Goal: Task Accomplishment & Management: Complete application form

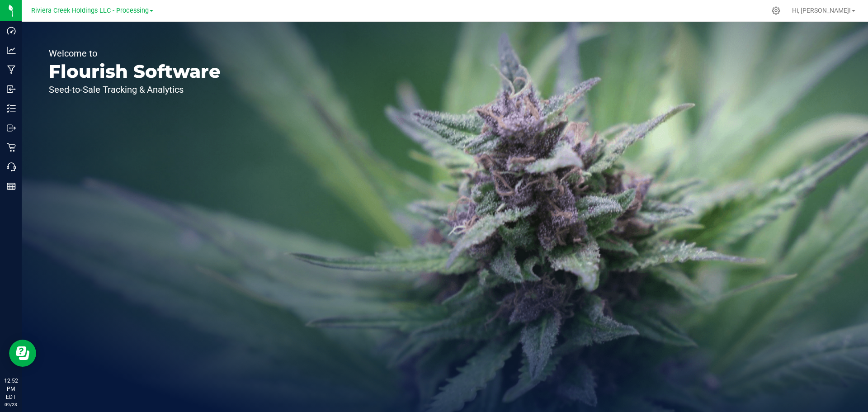
click at [780, 9] on icon at bounding box center [776, 10] width 9 height 9
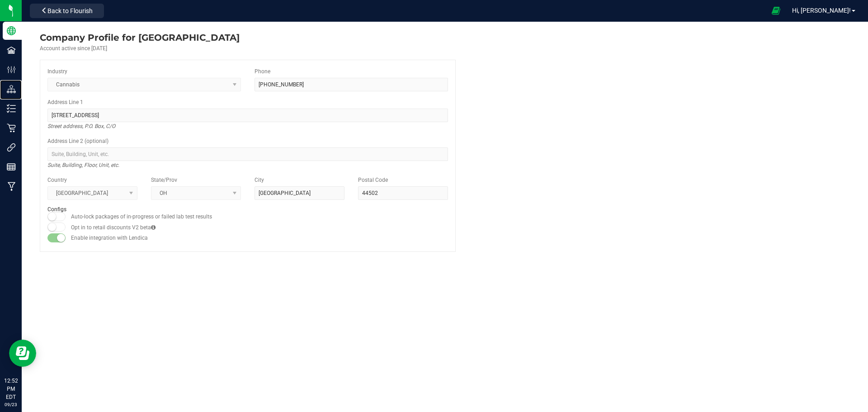
click at [0, 0] on p "Distribution" at bounding box center [0, 0] width 0 height 0
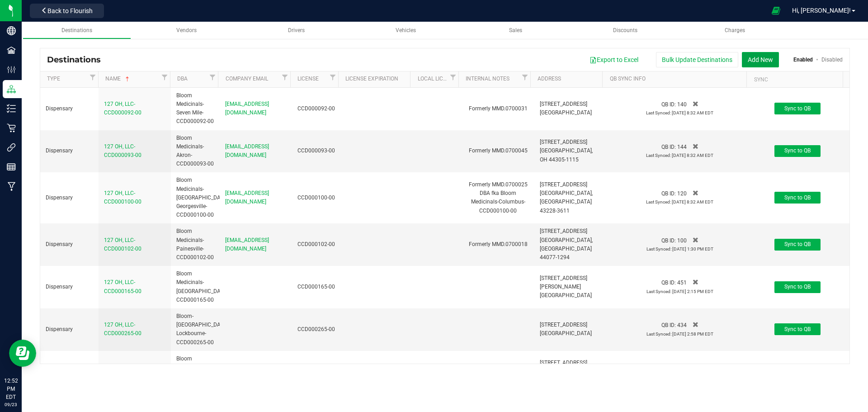
drag, startPoint x: 767, startPoint y: 58, endPoint x: 118, endPoint y: 147, distance: 654.8
click at [767, 58] on button "Add New" at bounding box center [760, 59] width 37 height 15
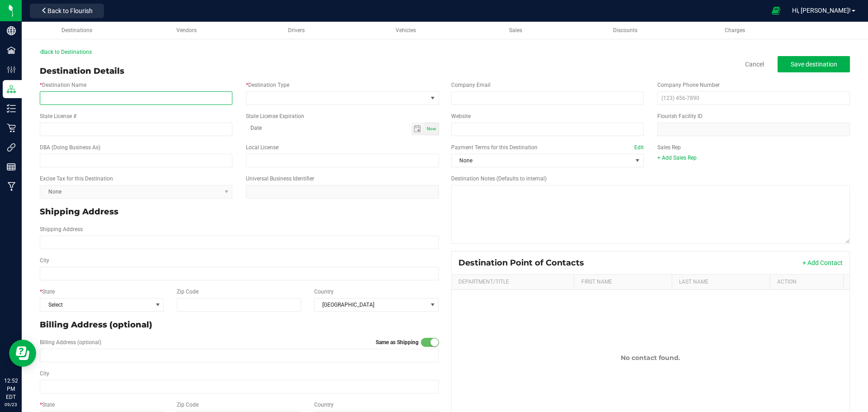
click at [66, 99] on input "* Destination Name" at bounding box center [136, 98] width 193 height 14
type input "Heaven Wellness, LLC-CCD000219-00"
click at [293, 99] on span at bounding box center [336, 98] width 180 height 13
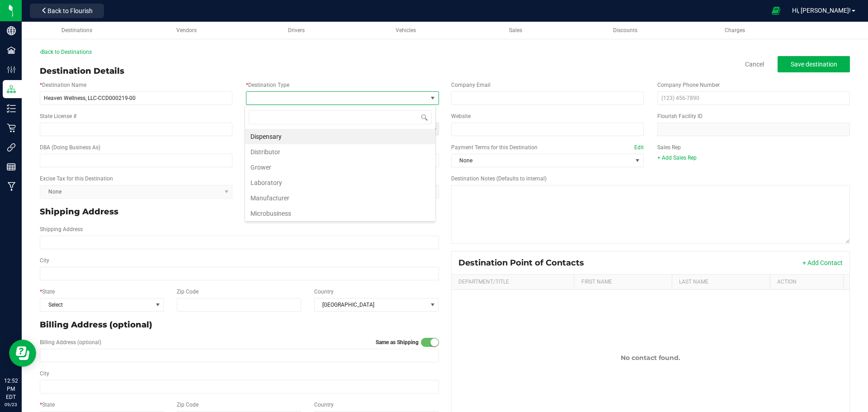
scroll to position [14, 191]
click at [273, 139] on li "Dispensary" at bounding box center [340, 136] width 190 height 15
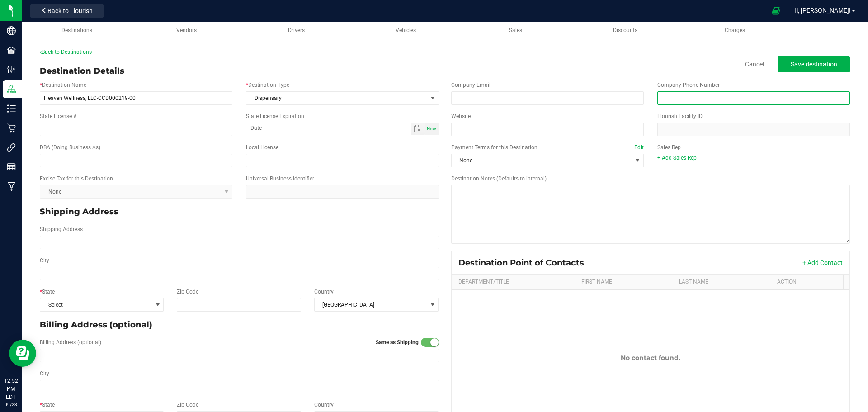
click at [661, 98] on input "text" at bounding box center [753, 98] width 193 height 14
click at [666, 96] on input "text" at bounding box center [753, 98] width 193 height 14
type input "[PHONE_NUMBER]"
click at [47, 124] on input "State License #" at bounding box center [136, 130] width 193 height 14
type input "CCD000219-00"
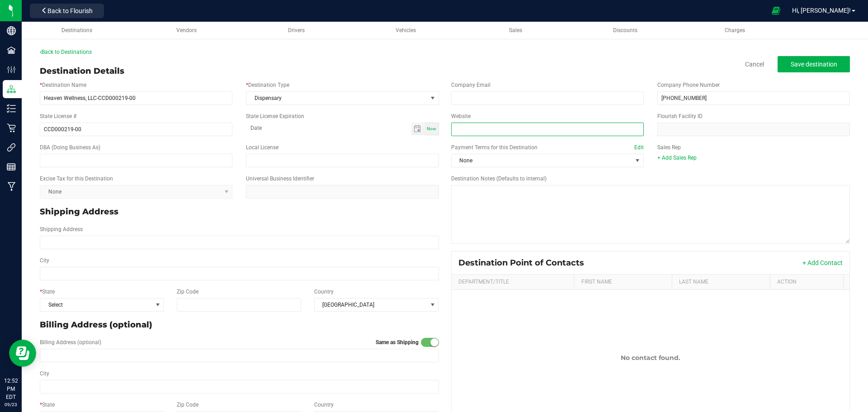
click at [469, 127] on input "Website" at bounding box center [547, 130] width 193 height 14
click at [477, 123] on input "Website" at bounding box center [547, 130] width 193 height 14
paste input "[URL][DOMAIN_NAME][US_STATE]"
type input "[URL][DOMAIN_NAME][US_STATE]"
click at [62, 161] on input "text" at bounding box center [136, 161] width 193 height 14
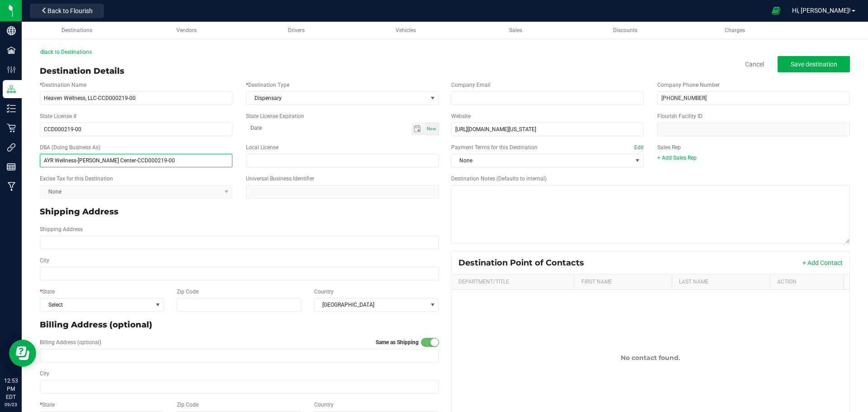
type input "AYR Wellness-[PERSON_NAME] Center-CCD000219-00"
click at [497, 161] on span "None" at bounding box center [542, 160] width 180 height 13
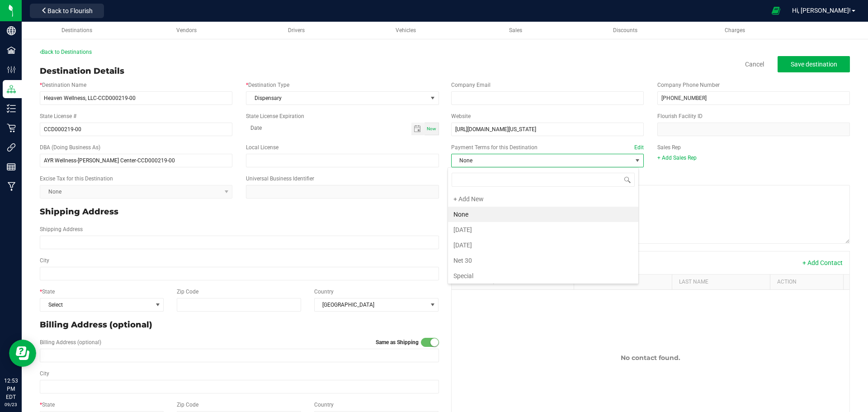
click at [475, 266] on li "Net 30" at bounding box center [543, 260] width 190 height 15
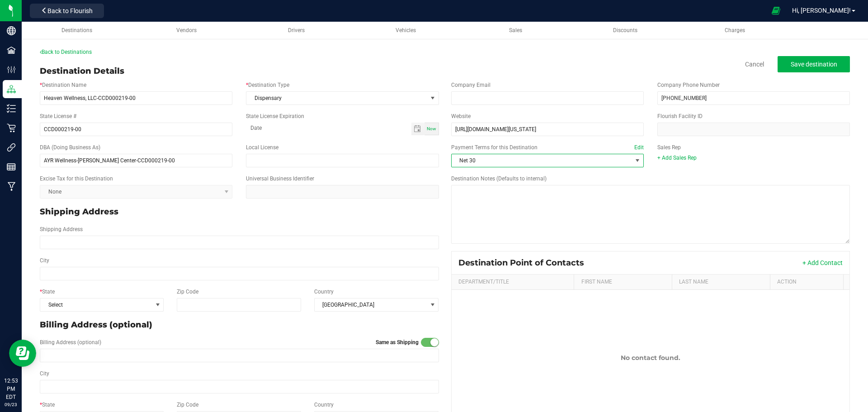
click at [665, 159] on link "+ Add Sales Rep" at bounding box center [676, 158] width 39 height 6
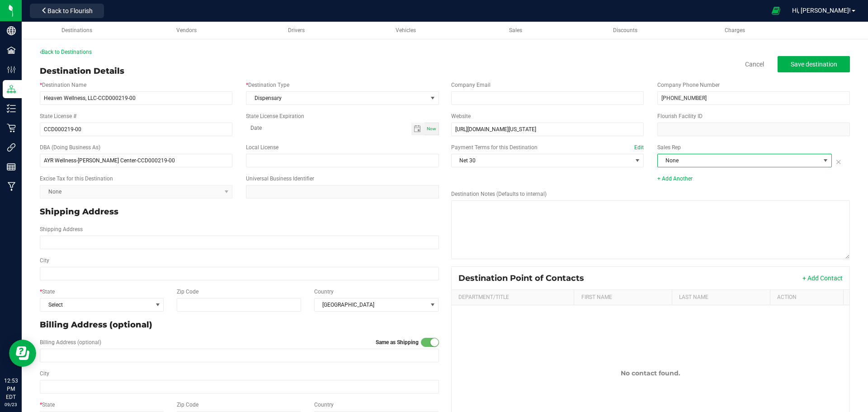
click at [746, 163] on span "None" at bounding box center [739, 160] width 162 height 13
click at [679, 213] on li "[PERSON_NAME]" at bounding box center [739, 214] width 172 height 15
click at [47, 239] on input "Shipping Address" at bounding box center [239, 243] width 399 height 14
type input "[STREET_ADDRESS]"
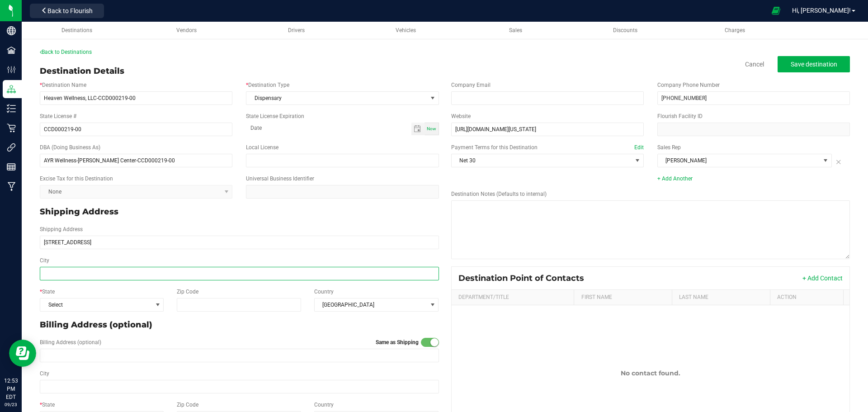
type input "[STREET_ADDRESS]"
type input "[PERSON_NAME][GEOGRAPHIC_DATA]"
type input "43035"
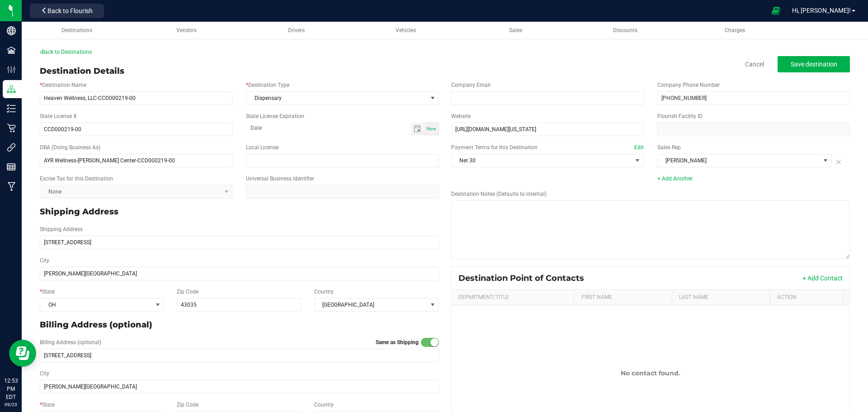
click at [815, 278] on button "+ Add Contact" at bounding box center [823, 278] width 40 height 9
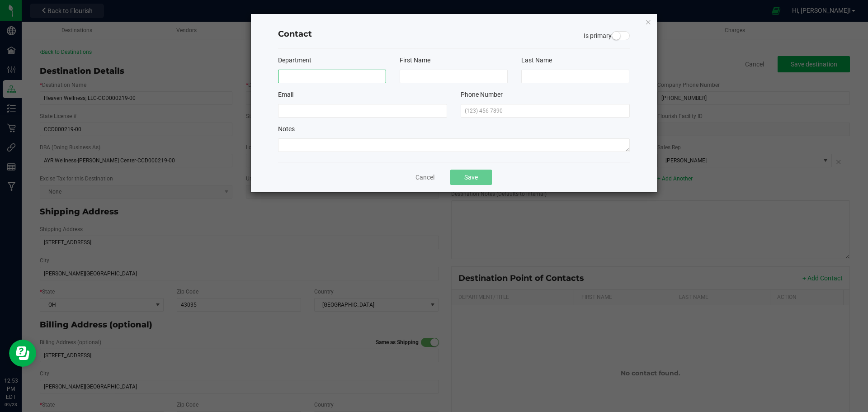
click at [323, 74] on input at bounding box center [332, 77] width 108 height 14
type input "Store"
type input "Phone"
type input "Number"
type input "[PHONE_NUMBER]"
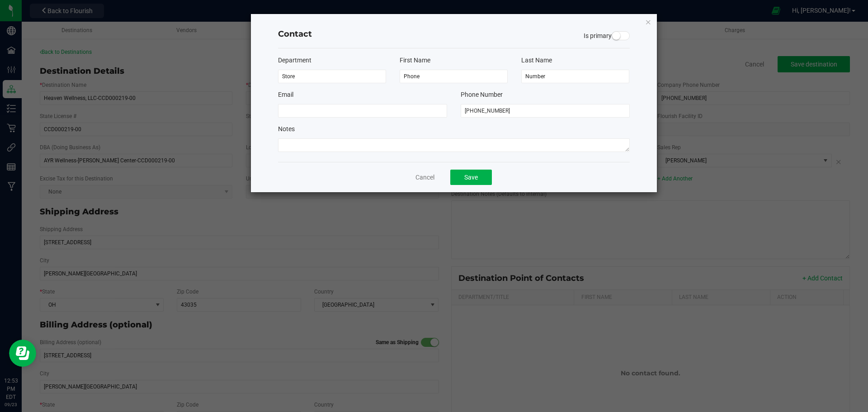
click at [626, 37] on span at bounding box center [621, 35] width 18 height 9
click at [473, 175] on button "Save" at bounding box center [471, 177] width 42 height 15
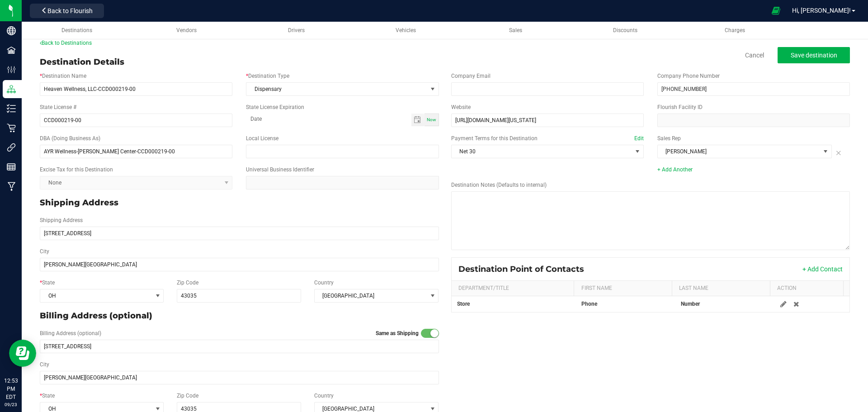
scroll to position [0, 0]
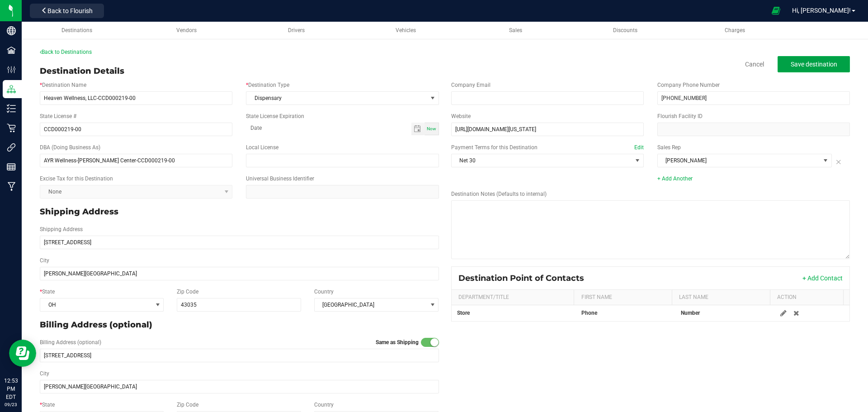
click at [794, 66] on span "Save destination" at bounding box center [814, 64] width 47 height 7
click at [809, 64] on span "Save destination" at bounding box center [814, 64] width 47 height 7
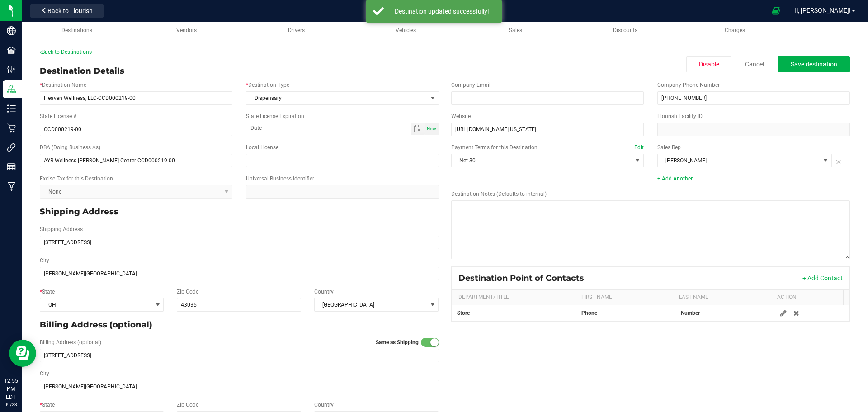
click at [82, 52] on link "Back to Destinations" at bounding box center [66, 52] width 52 height 6
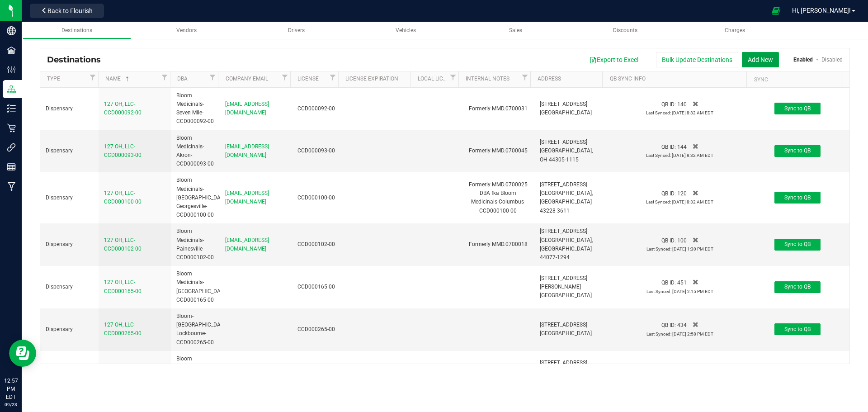
click at [760, 60] on button "Add New" at bounding box center [760, 59] width 37 height 15
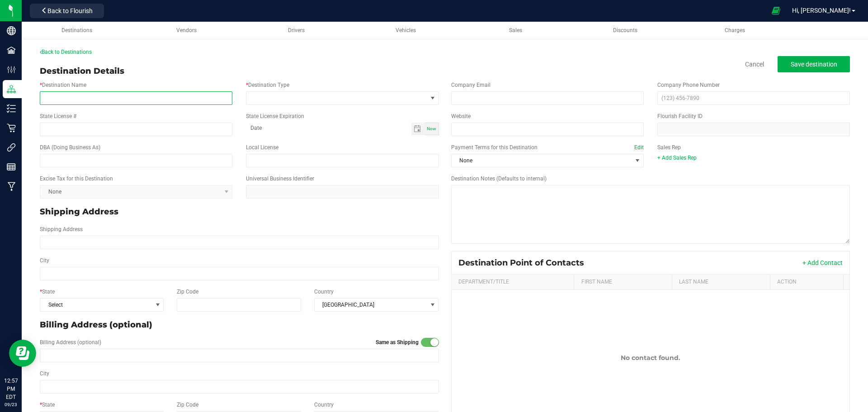
click at [111, 98] on input "* Destination Name" at bounding box center [136, 98] width 193 height 14
click at [88, 97] on input "* Destination Name" at bounding box center [136, 98] width 193 height 14
type input "Good Day Dispensary, LLC-CCD000155-00"
click at [320, 94] on span at bounding box center [336, 98] width 180 height 13
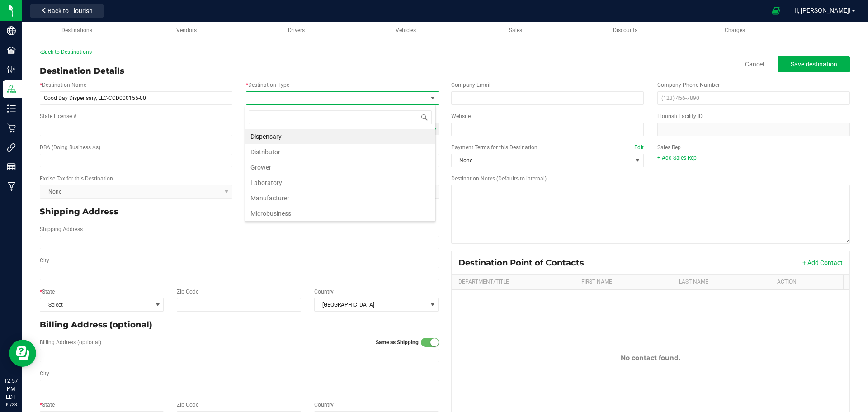
scroll to position [14, 191]
click at [264, 138] on li "Dispensary" at bounding box center [340, 136] width 190 height 15
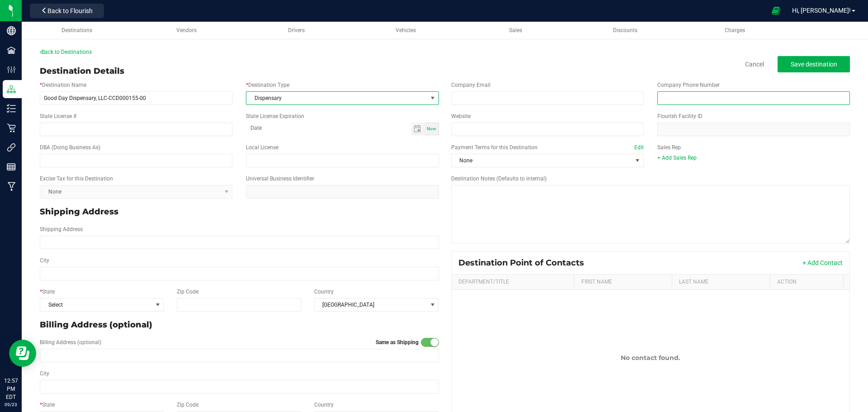
click at [690, 93] on input "text" at bounding box center [753, 98] width 193 height 14
click at [673, 96] on input "text" at bounding box center [753, 98] width 193 height 14
type input "[PHONE_NUMBER]"
click at [62, 135] on input "State License #" at bounding box center [136, 130] width 193 height 14
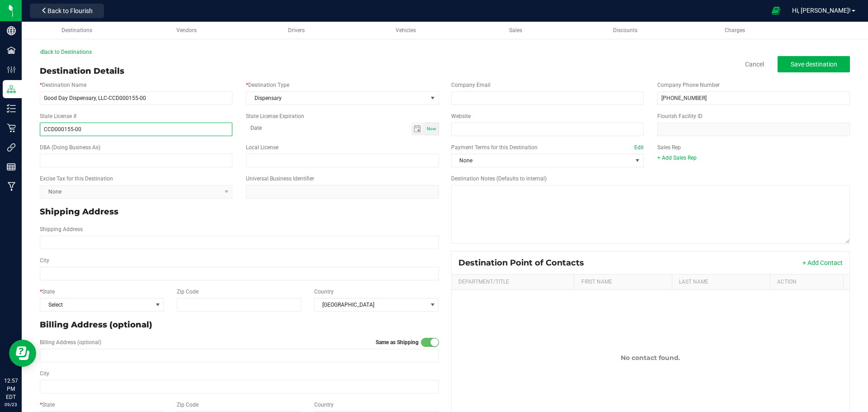
type input "CCD000155-00"
click at [496, 128] on input "Website" at bounding box center [547, 130] width 193 height 14
paste input "[URL][DOMAIN_NAME][US_STATE]"
type input "[URL][DOMAIN_NAME][US_STATE]"
click at [62, 157] on input "text" at bounding box center [136, 161] width 193 height 14
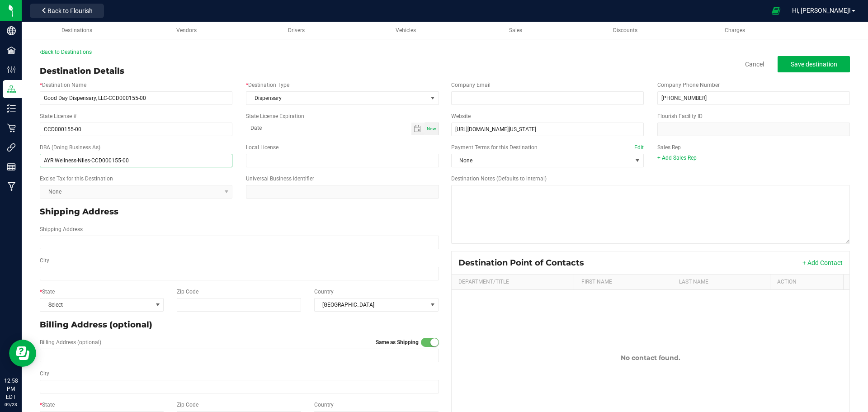
type input "AYR Wellness-Niles-CCD000155-00"
click at [555, 161] on span "None" at bounding box center [542, 160] width 180 height 13
click at [467, 250] on li "Net 30" at bounding box center [543, 244] width 190 height 15
click at [668, 157] on link "+ Add Sales Rep" at bounding box center [676, 158] width 39 height 6
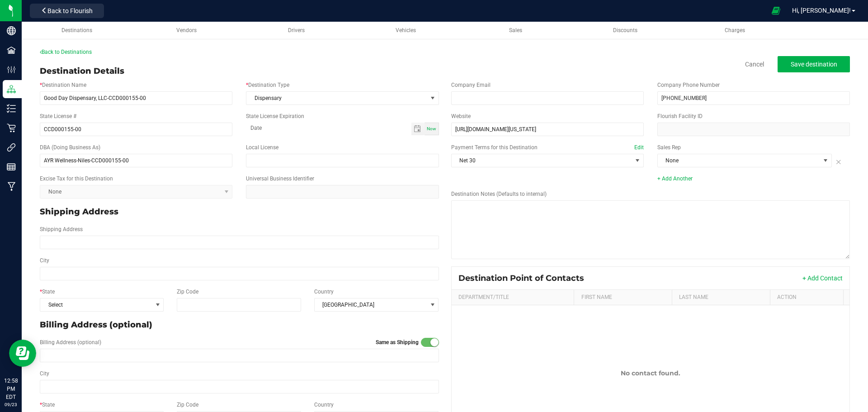
click at [672, 180] on link "+ Add Another" at bounding box center [674, 178] width 35 height 6
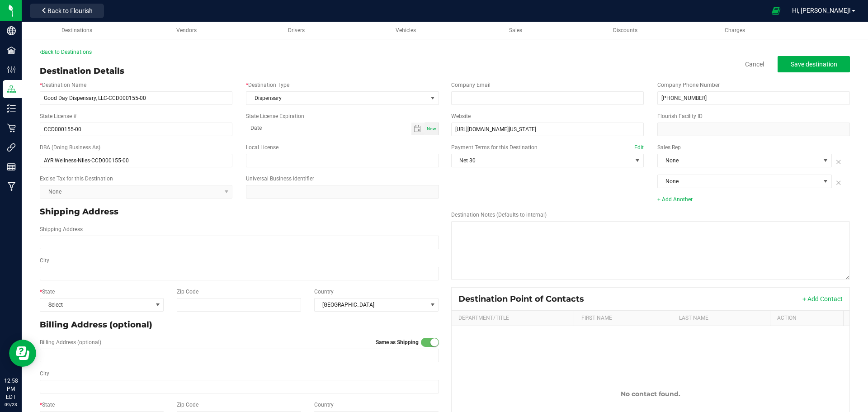
click at [835, 184] on div at bounding box center [840, 182] width 16 height 14
click at [832, 183] on icon at bounding box center [837, 182] width 10 height 11
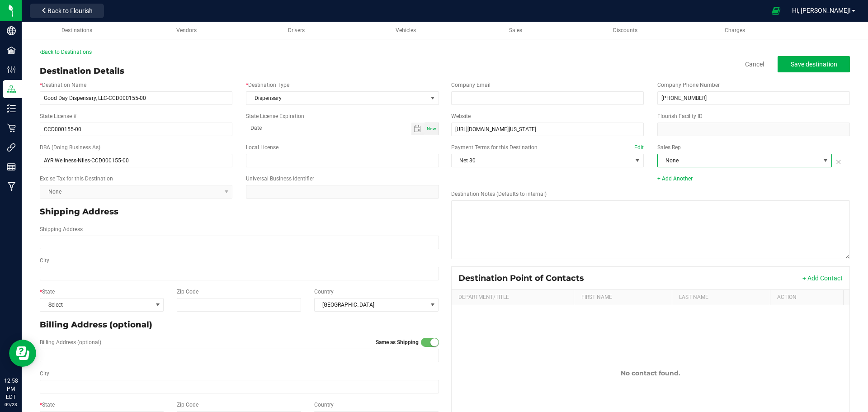
click at [822, 160] on span at bounding box center [825, 160] width 7 height 7
click at [673, 218] on li "[PERSON_NAME]" at bounding box center [739, 214] width 172 height 15
click at [82, 245] on input "Shipping Address" at bounding box center [239, 243] width 399 height 14
type input "[STREET_ADDRESS][PERSON_NAME]"
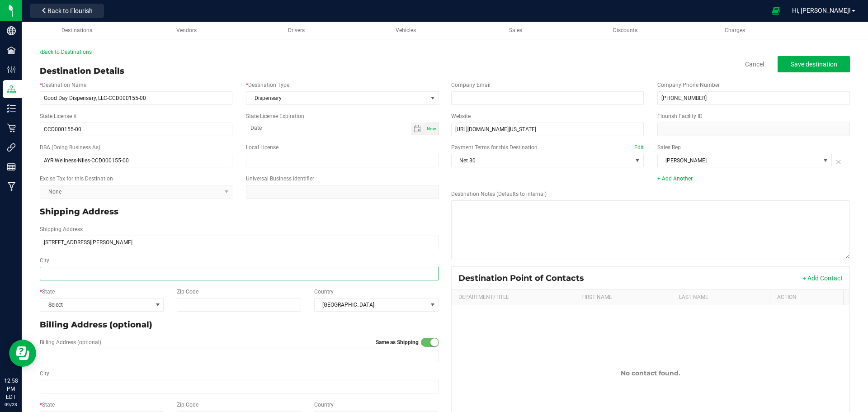
type input "[STREET_ADDRESS][PERSON_NAME]"
type input "Niles"
type input "44446"
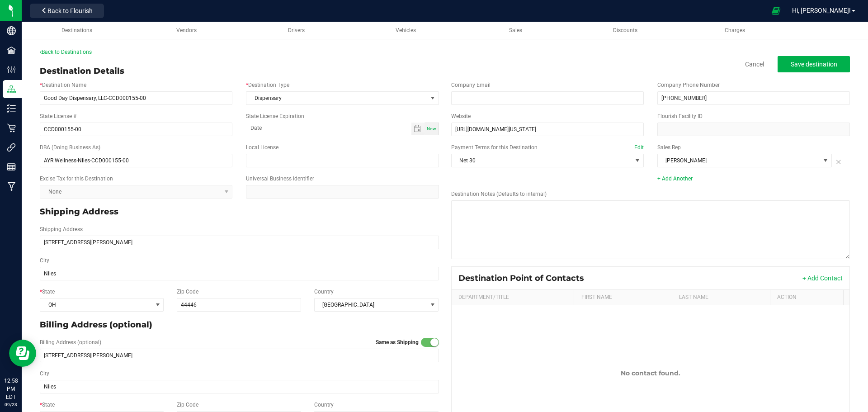
click at [824, 282] on button "+ Add Contact" at bounding box center [823, 278] width 40 height 9
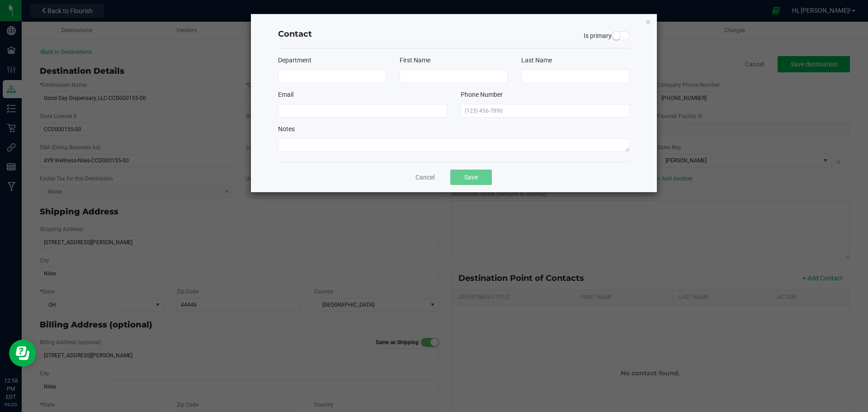
click at [321, 83] on div "Department First Name Last Name Email Phone Number Notes" at bounding box center [454, 104] width 352 height 113
click at [300, 79] on input at bounding box center [332, 77] width 108 height 14
type input "Store"
type input "Phone"
type input "n"
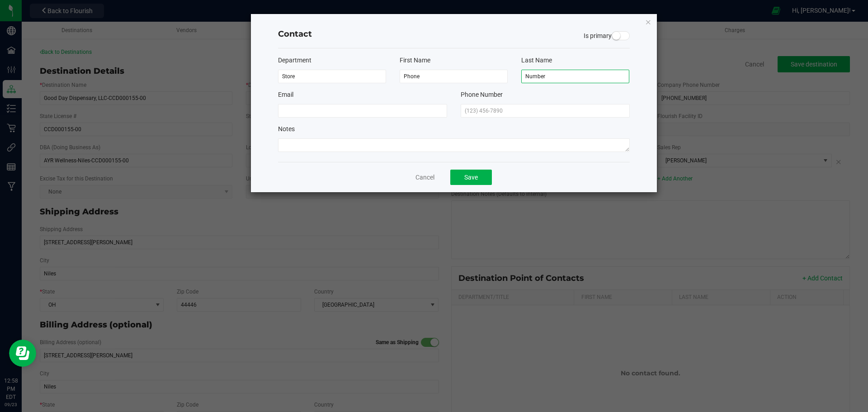
type input "Number"
type input "[PHONE_NUMBER]"
click at [470, 182] on button "Save" at bounding box center [471, 177] width 42 height 15
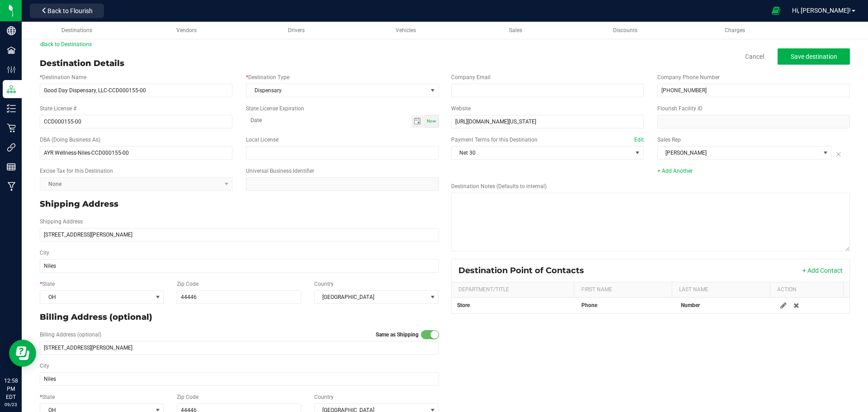
scroll to position [0, 0]
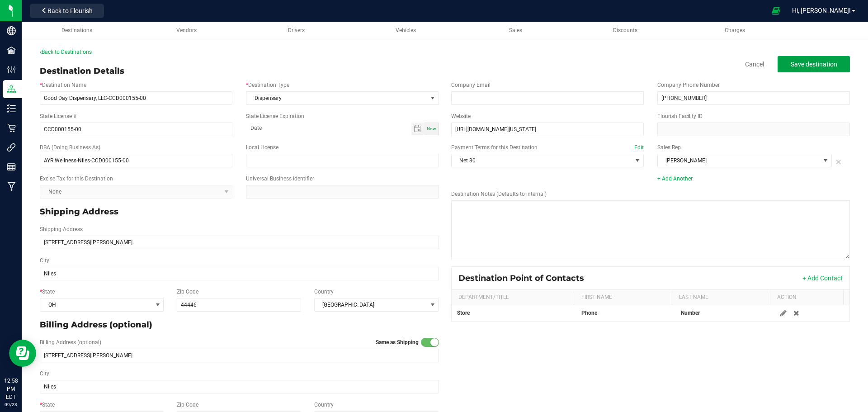
click at [802, 61] on span "Save destination" at bounding box center [814, 64] width 47 height 7
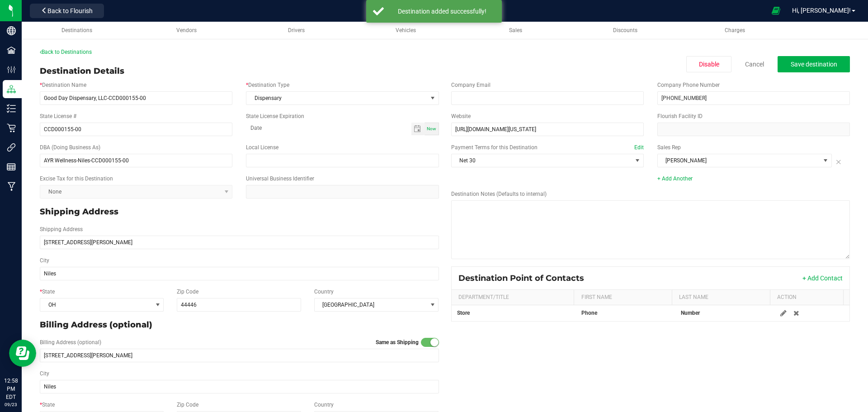
click at [72, 52] on link "Back to Destinations" at bounding box center [66, 52] width 52 height 6
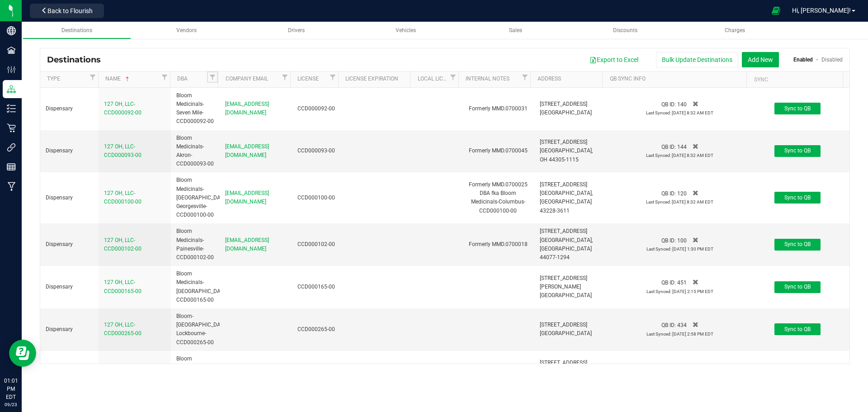
click at [213, 79] on span "Filter" at bounding box center [212, 77] width 7 height 7
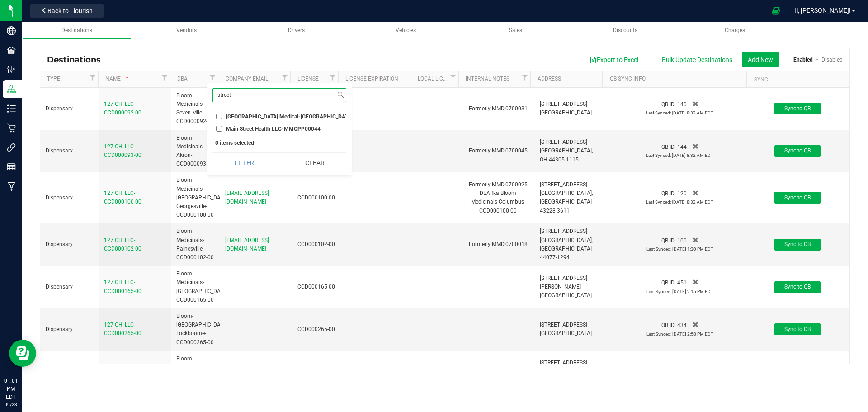
type input "street"
drag, startPoint x: 317, startPoint y: 164, endPoint x: 345, endPoint y: 101, distance: 68.9
click at [316, 165] on button "Clear" at bounding box center [315, 163] width 64 height 20
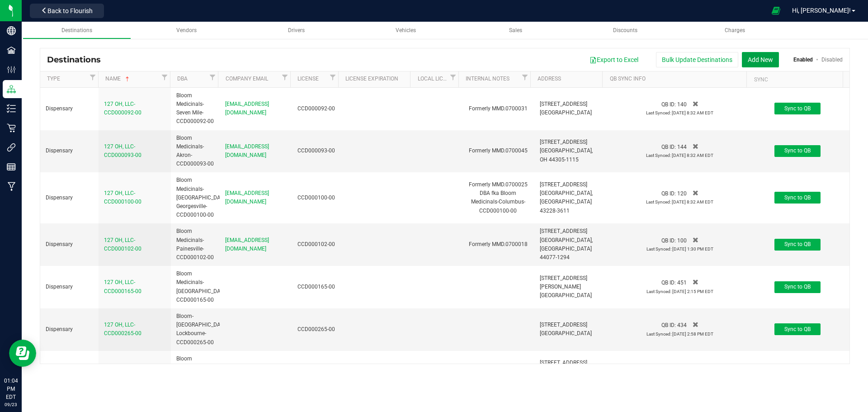
click at [766, 57] on button "Add New" at bounding box center [760, 59] width 37 height 15
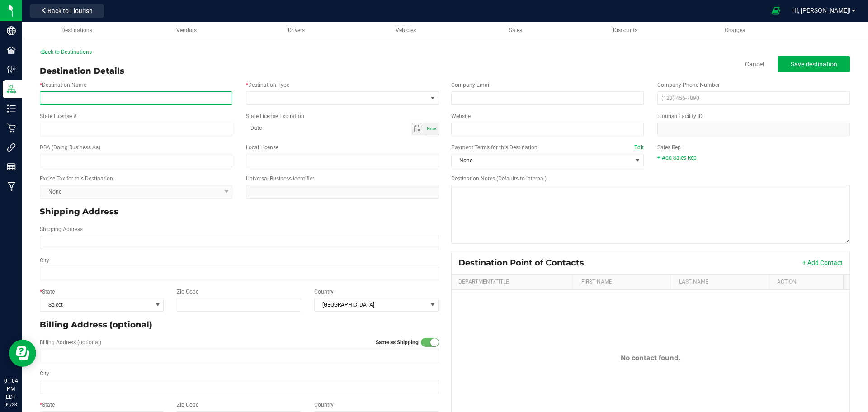
click at [62, 97] on input "* Destination Name" at bounding box center [136, 98] width 193 height 14
click at [108, 98] on input "* Destination Name" at bounding box center [136, 98] width 193 height 14
type input "Good Day Dispensary, LLC-CCD000017-00"
click at [288, 103] on span at bounding box center [336, 98] width 180 height 13
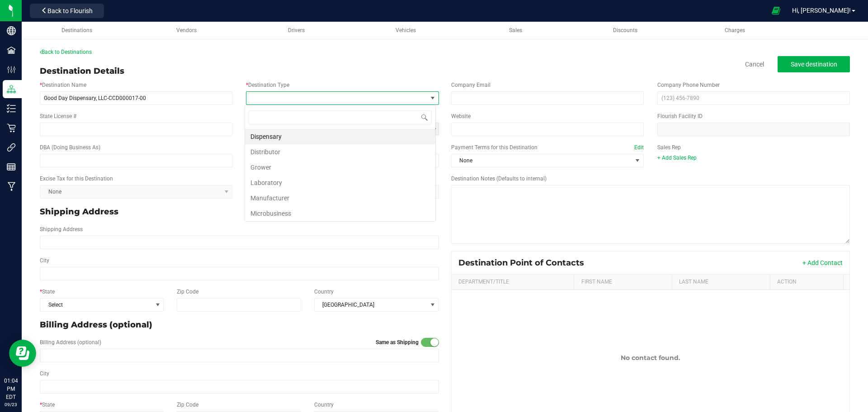
scroll to position [14, 191]
click at [268, 141] on li "Dispensary" at bounding box center [340, 136] width 190 height 15
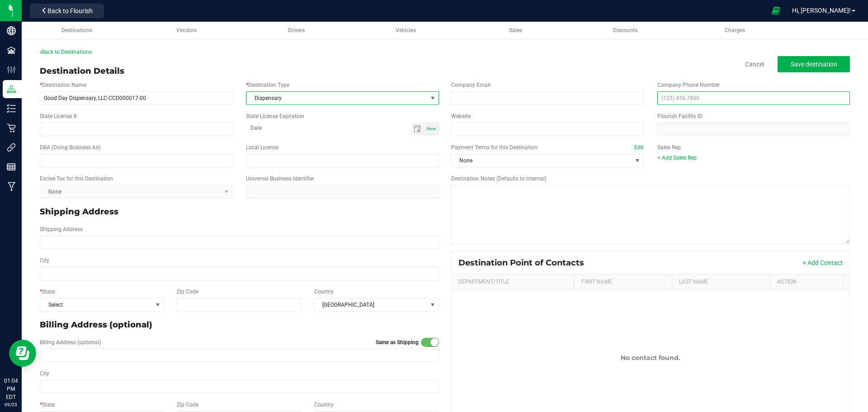
click at [663, 99] on input "text" at bounding box center [753, 98] width 193 height 14
click at [663, 98] on input "text" at bounding box center [753, 98] width 193 height 14
type input "[PHONE_NUMBER]"
click at [60, 125] on input "State License #" at bounding box center [136, 130] width 193 height 14
type input "c"
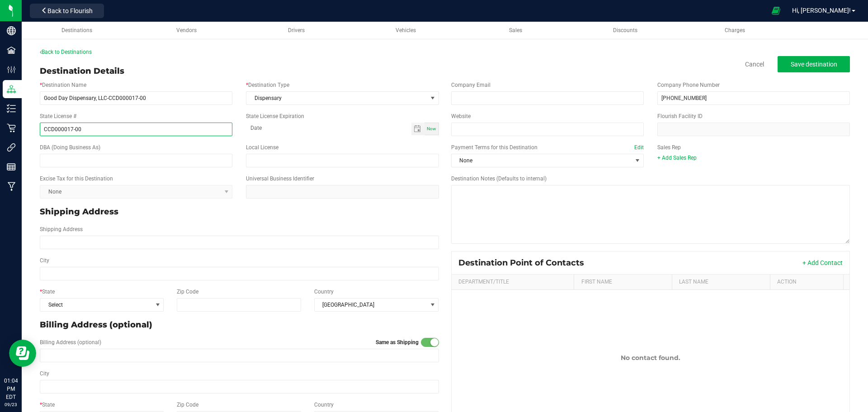
type input "CCD000017-00"
click at [476, 127] on input "Website" at bounding box center [547, 130] width 193 height 14
click at [471, 129] on input "Website" at bounding box center [547, 130] width 193 height 14
paste input "[URL][DOMAIN_NAME][US_STATE]"
type input "[URL][DOMAIN_NAME][US_STATE]"
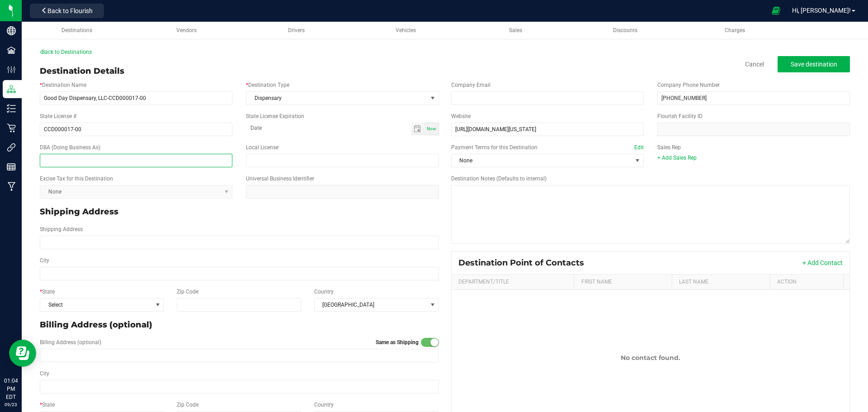
click at [72, 161] on input "text" at bounding box center [136, 161] width 193 height 14
type input "AYR Wellness-Streetsboro-CCD000017-00"
click at [482, 159] on span "None" at bounding box center [542, 160] width 180 height 13
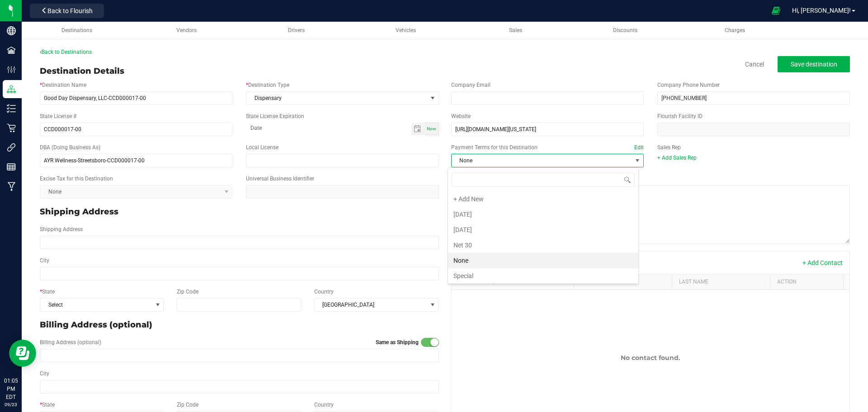
click at [463, 245] on li "Net 30" at bounding box center [543, 244] width 190 height 15
click at [675, 155] on link "+ Add Sales Rep" at bounding box center [676, 158] width 39 height 6
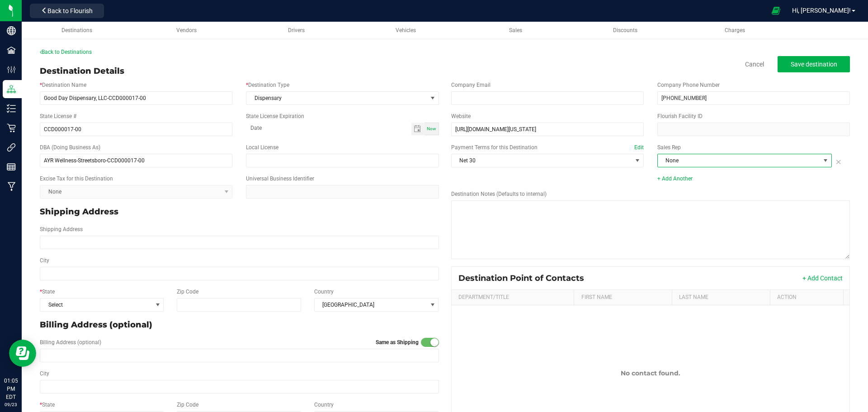
click at [692, 162] on span "None" at bounding box center [739, 160] width 162 height 13
click at [672, 214] on li "[PERSON_NAME]" at bounding box center [739, 214] width 172 height 15
click at [83, 238] on input "Shipping Address" at bounding box center [239, 243] width 399 height 14
type input "9800 [US_STATE] 14 Unit D"
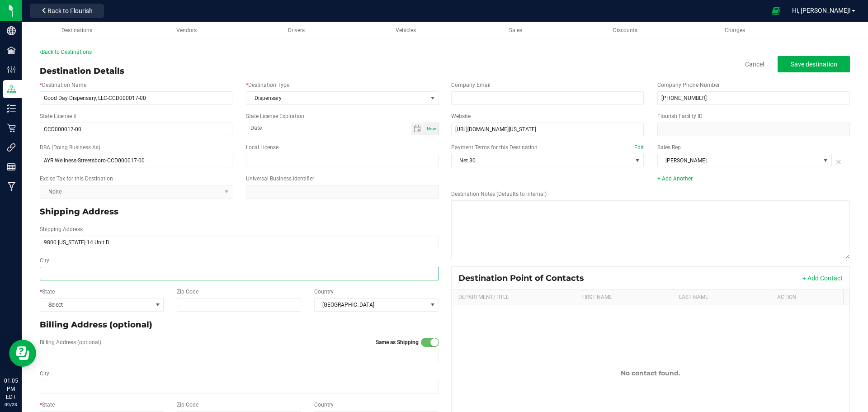
type input "9800 [US_STATE] 14 Unit D"
type input "[GEOGRAPHIC_DATA]"
type input "44241"
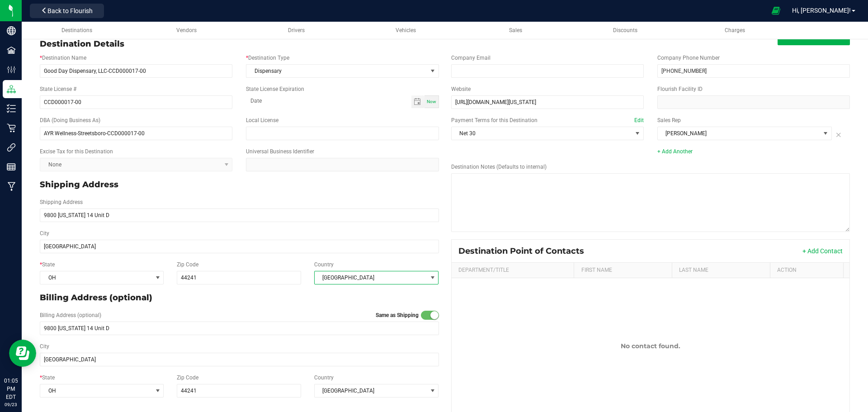
scroll to position [42, 0]
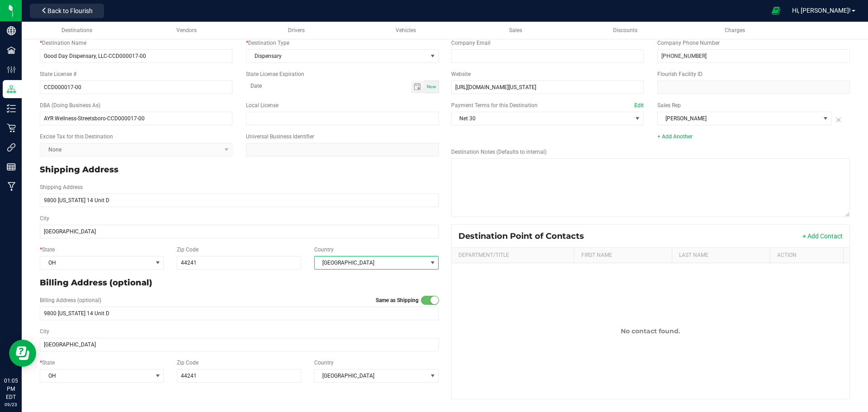
click at [823, 236] on button "+ Add Contact" at bounding box center [823, 235] width 40 height 9
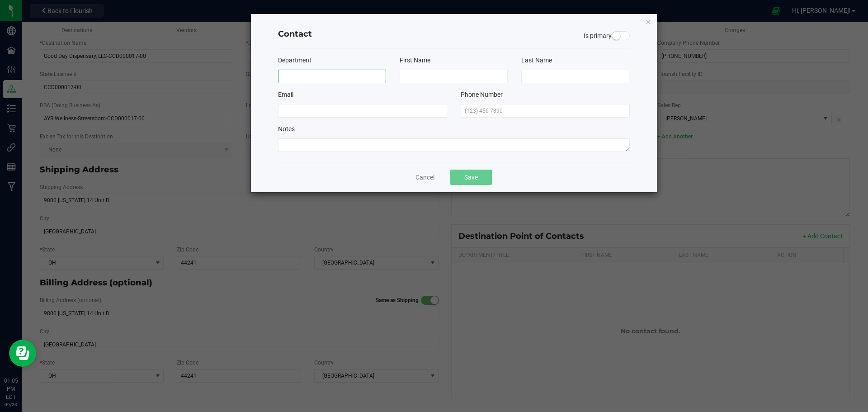
click at [318, 76] on input at bounding box center [332, 77] width 108 height 14
type input "Store"
type input "Phone"
type input "Number"
click at [472, 113] on input "text" at bounding box center [545, 111] width 169 height 14
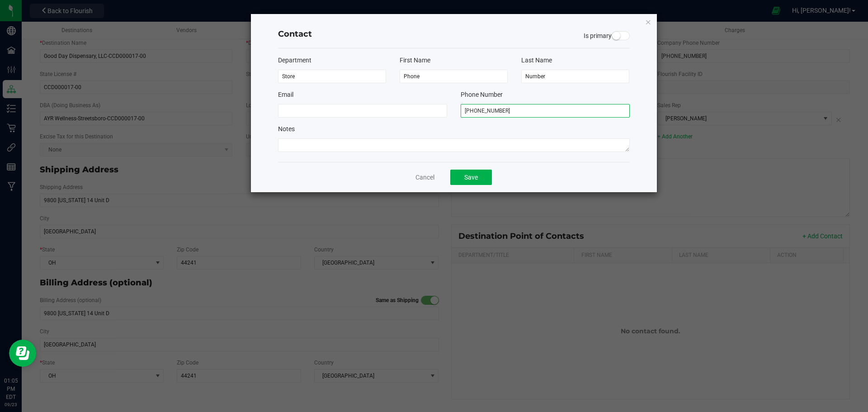
type input "[PHONE_NUMBER]"
click at [625, 38] on span at bounding box center [621, 35] width 18 height 9
click at [465, 176] on button "Save" at bounding box center [471, 177] width 42 height 15
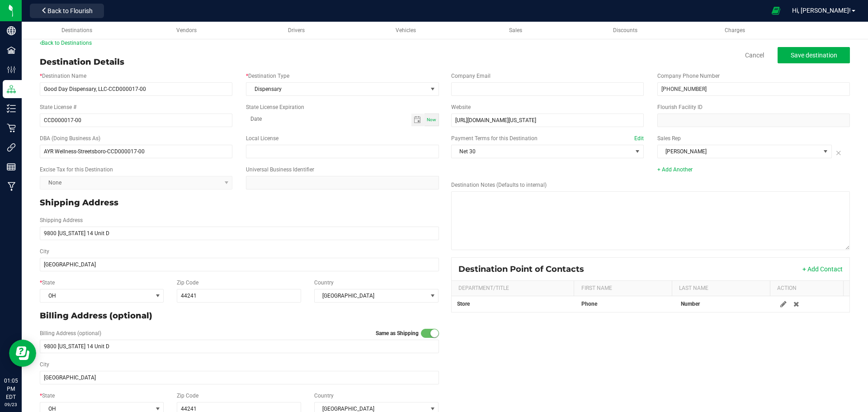
scroll to position [0, 0]
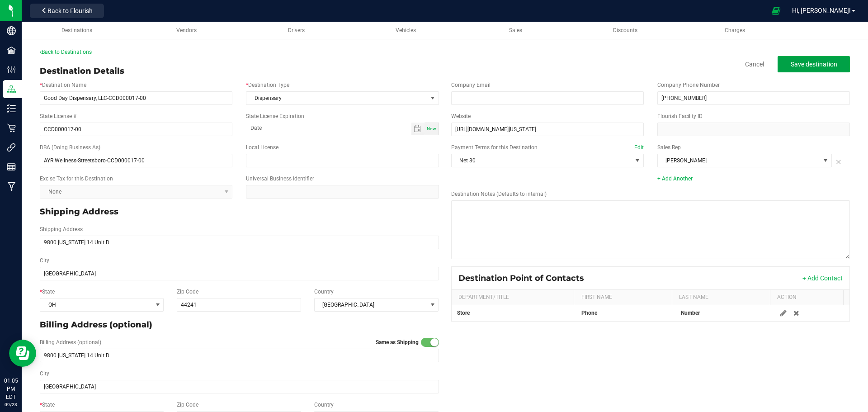
click at [799, 61] on span "Save destination" at bounding box center [814, 64] width 47 height 7
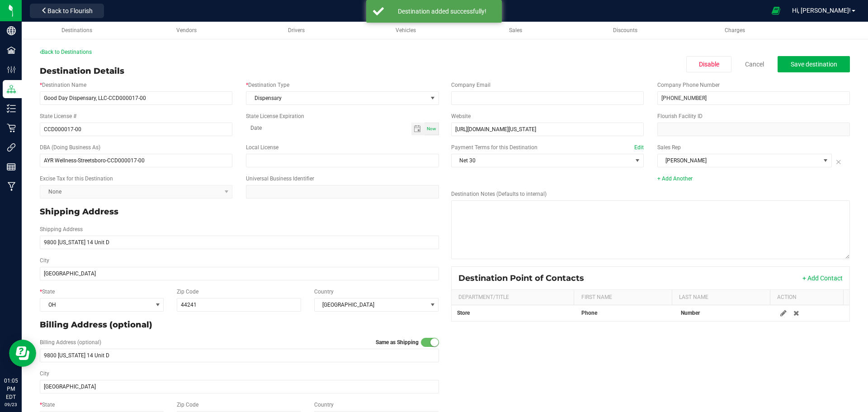
click at [82, 9] on span "Back to Flourish" at bounding box center [69, 10] width 45 height 7
